Goal: Check status

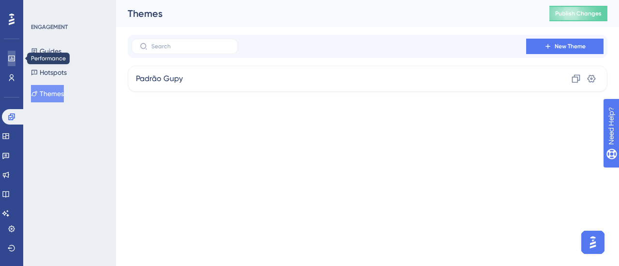
click at [15, 54] on link at bounding box center [12, 58] width 8 height 15
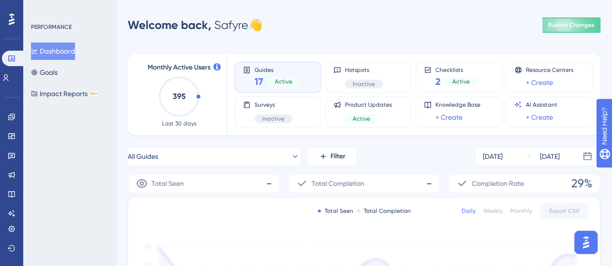
click at [17, 24] on div at bounding box center [11, 19] width 15 height 15
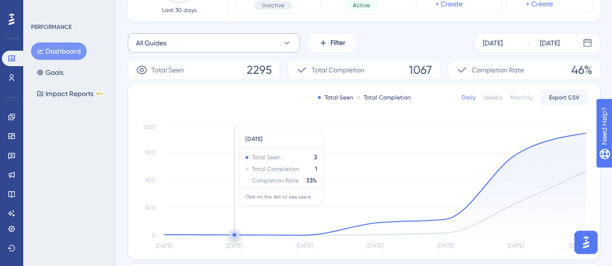
scroll to position [114, 0]
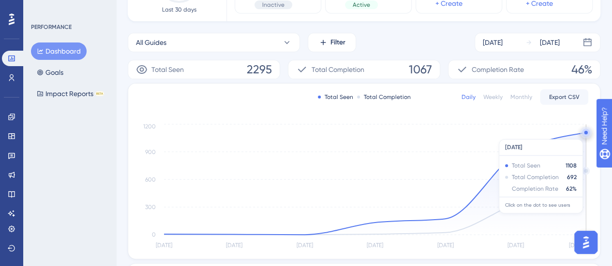
click at [584, 134] on circle at bounding box center [586, 133] width 8 height 8
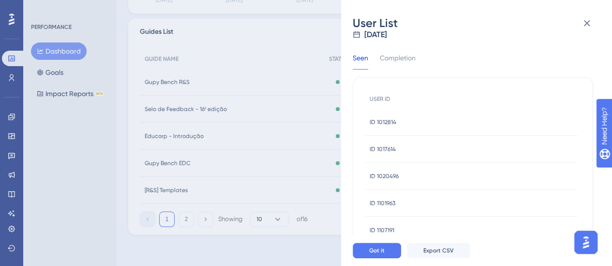
scroll to position [0, 0]
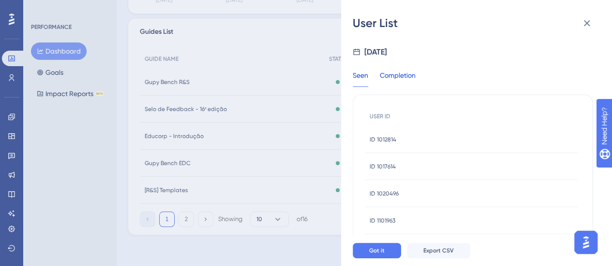
click at [411, 72] on div "Completion" at bounding box center [398, 78] width 36 height 17
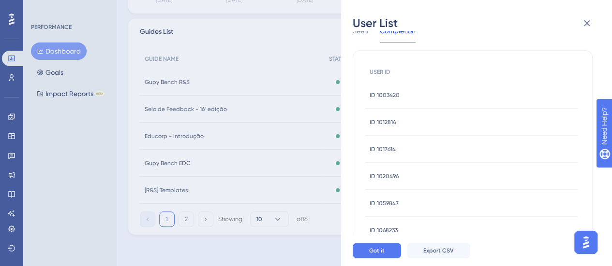
click at [393, 101] on div "ID 1003420 ID 1003420" at bounding box center [384, 95] width 30 height 27
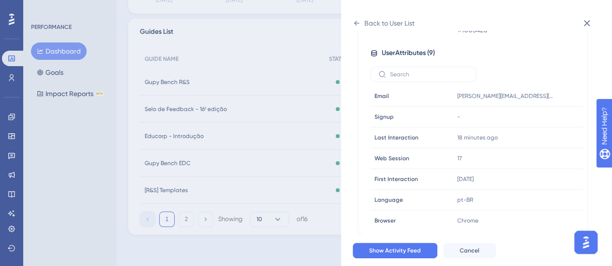
scroll to position [0, 0]
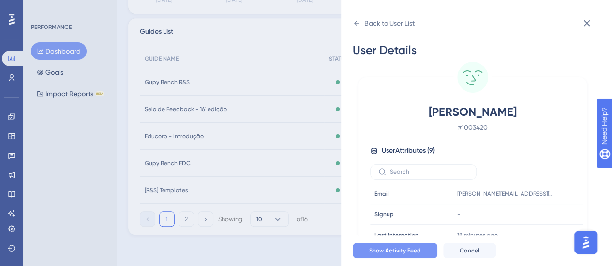
click at [423, 258] on button "Show Activity Feed" at bounding box center [394, 250] width 85 height 15
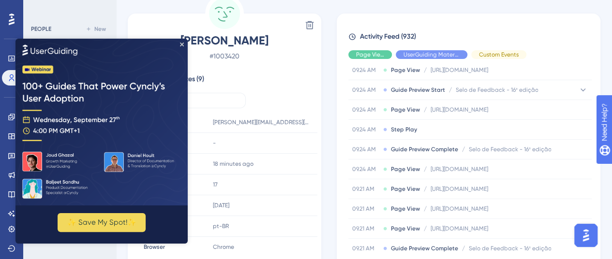
scroll to position [416, 0]
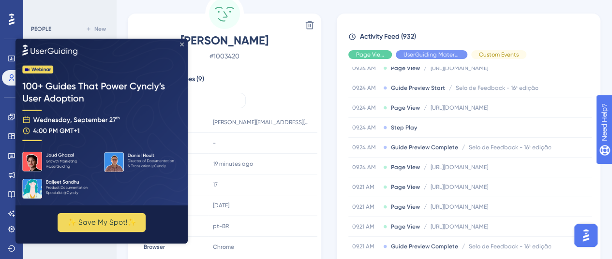
click at [183, 43] on icon "Close Preview" at bounding box center [182, 45] width 4 height 4
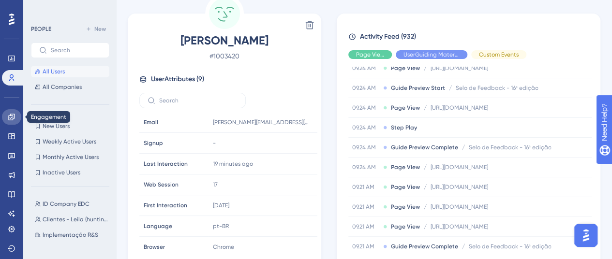
click at [11, 113] on link at bounding box center [11, 116] width 19 height 15
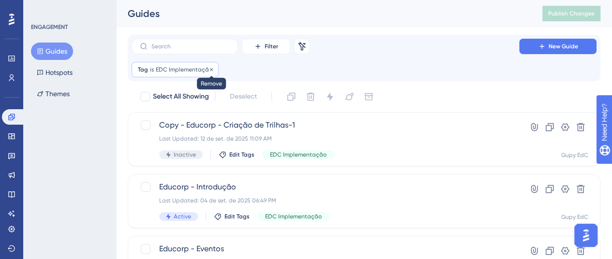
click at [210, 69] on icon at bounding box center [211, 70] width 6 height 6
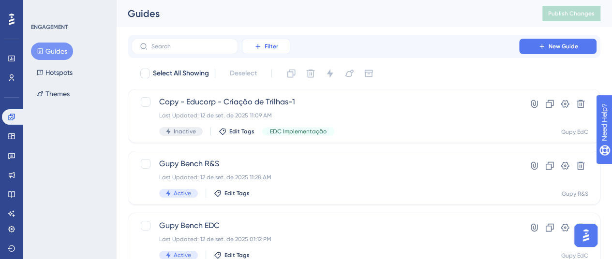
click at [278, 49] on button "Filter" at bounding box center [266, 46] width 48 height 15
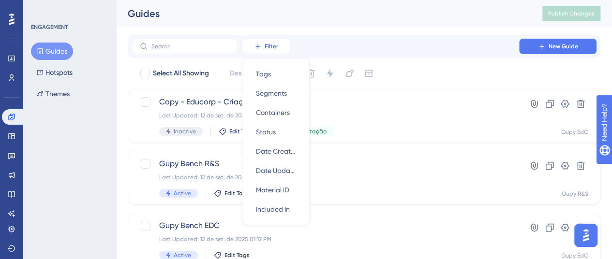
scroll to position [12, 0]
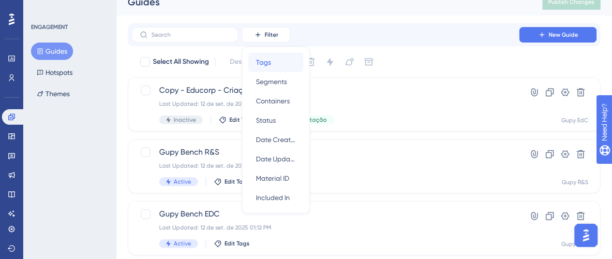
click at [281, 65] on div "Tags Tags" at bounding box center [276, 62] width 40 height 19
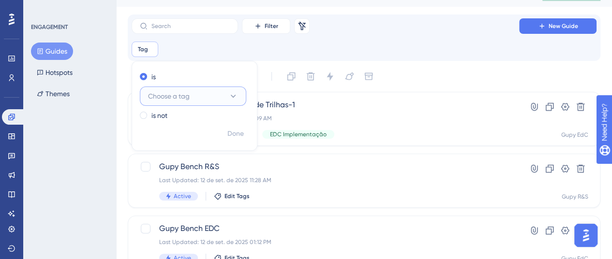
click at [203, 100] on button "Choose a tag" at bounding box center [193, 96] width 106 height 19
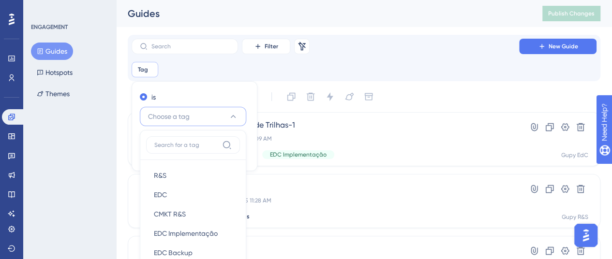
click at [340, 54] on div "Filter Remove Filters New Guide" at bounding box center [364, 46] width 465 height 15
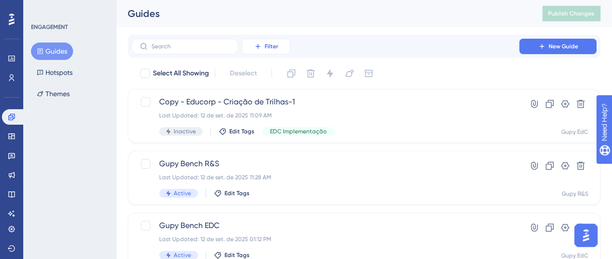
click at [254, 43] on icon at bounding box center [258, 47] width 8 height 8
